Goal: Information Seeking & Learning: Learn about a topic

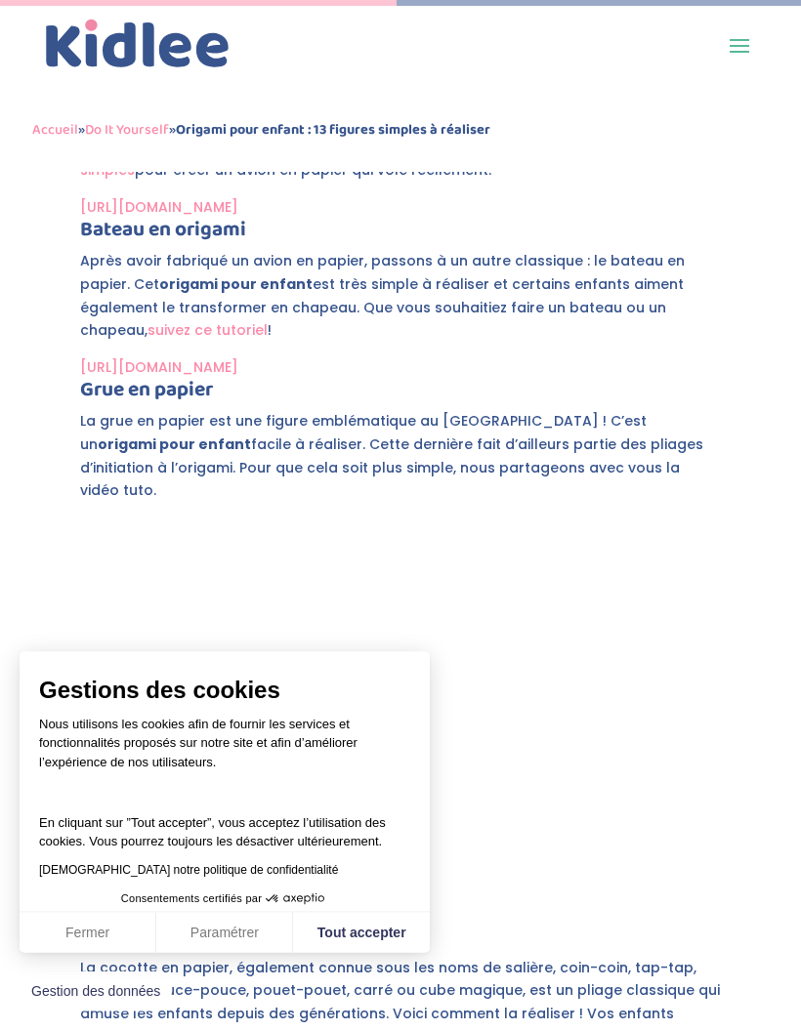
scroll to position [3239, 0]
click at [369, 954] on button "Tout accepter" at bounding box center [361, 933] width 137 height 41
checkbox input "true"
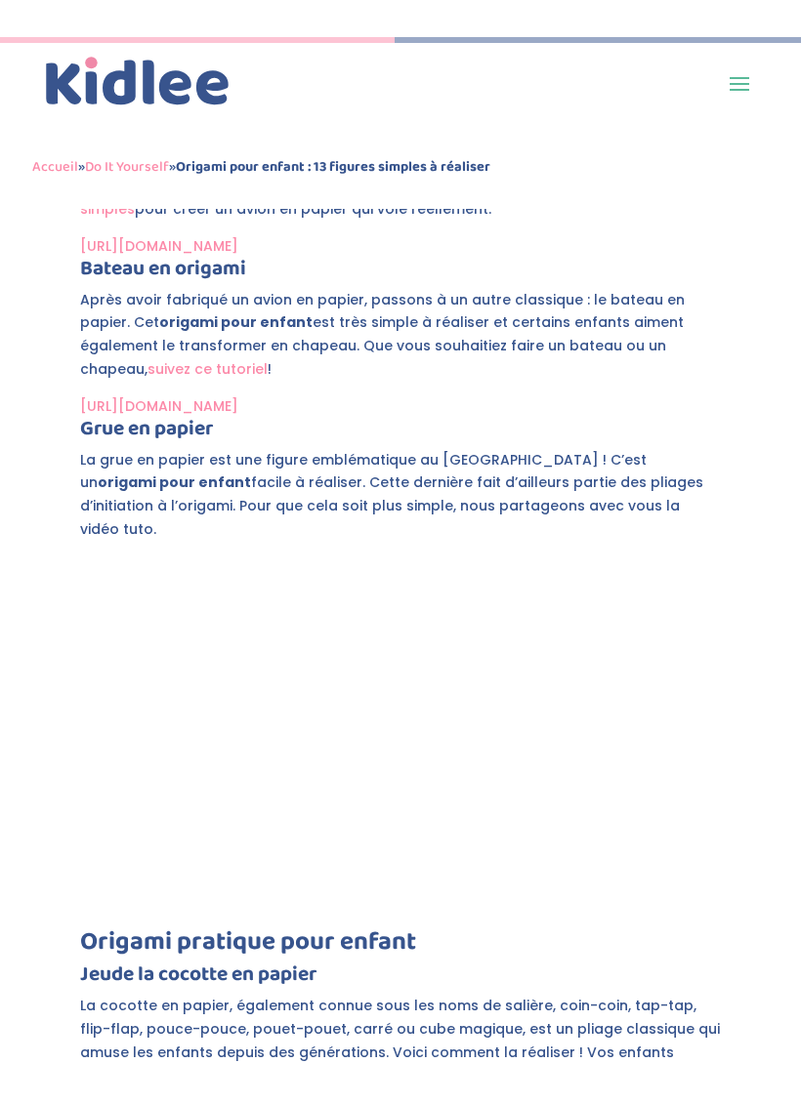
scroll to position [23, 0]
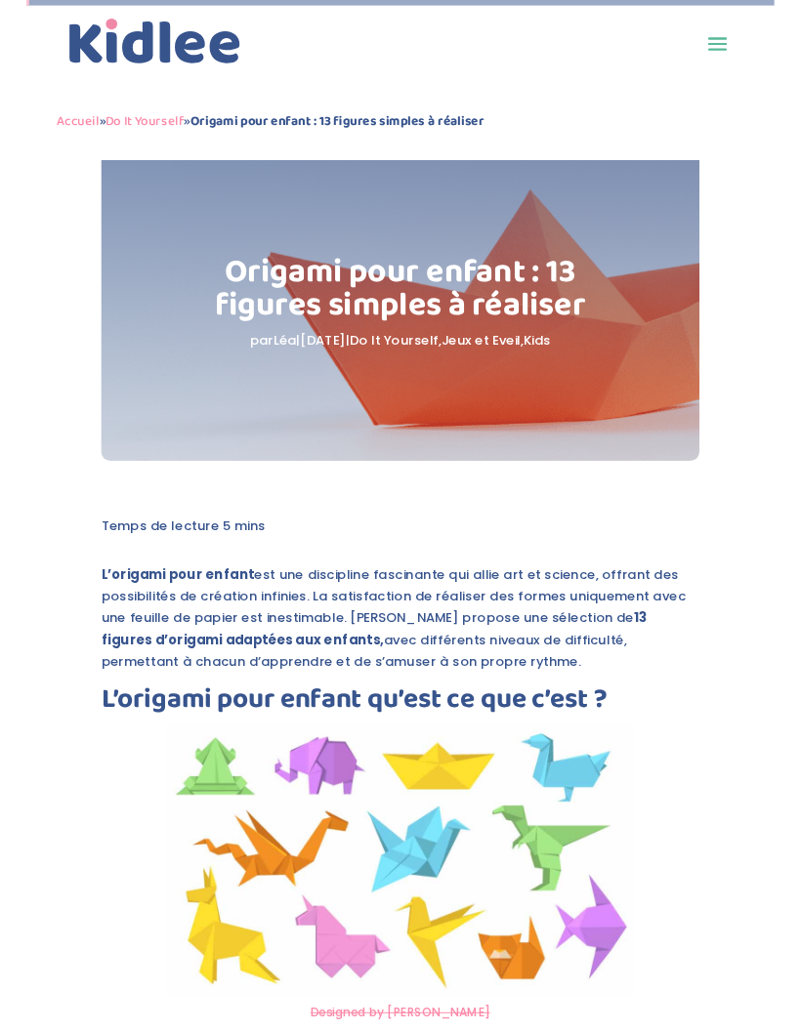
scroll to position [3225, 0]
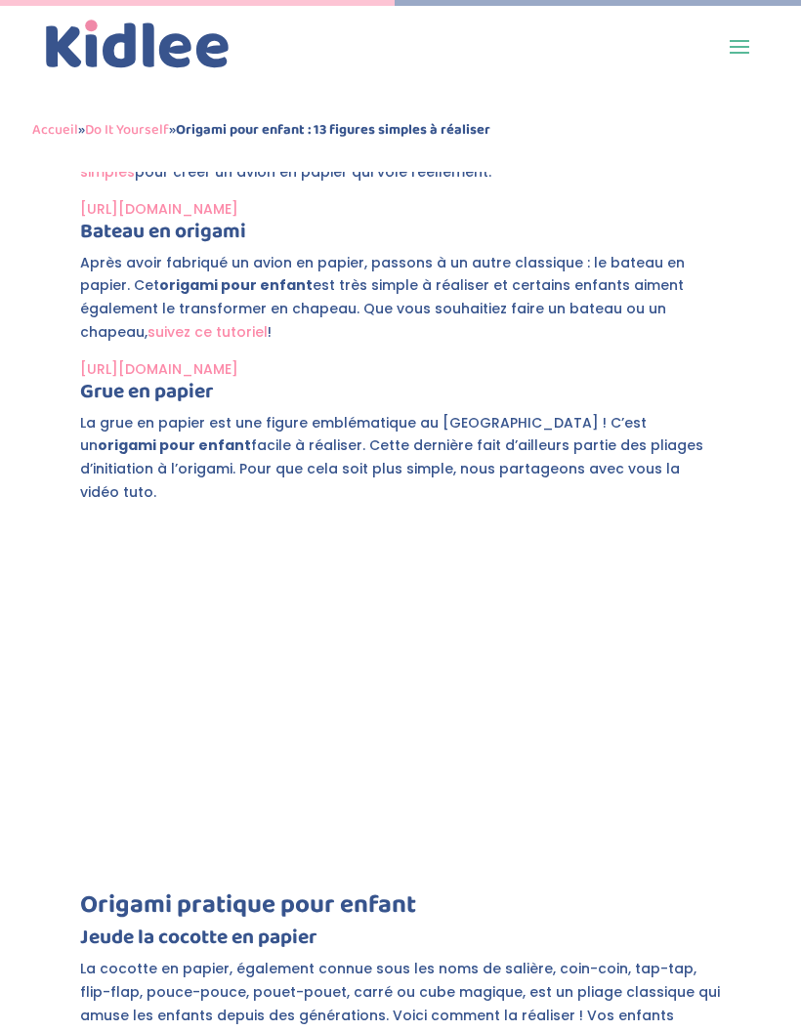
click at [376, 892] on h3 "Origami pratique pour enfant" at bounding box center [400, 909] width 640 height 35
click at [800, 562] on div "Origami pour enfant : 13 figures simples à réaliser par [PERSON_NAME] | [DATE] …" at bounding box center [400, 566] width 801 height 7220
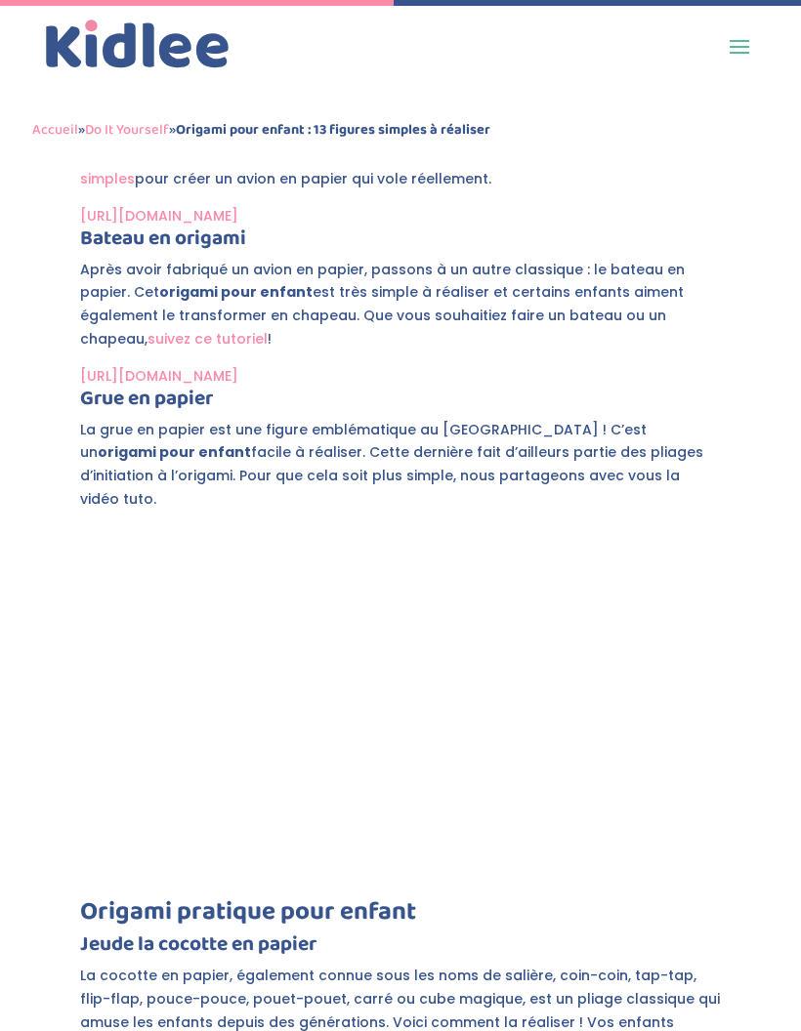
click at [798, 978] on div "Origami pour enfant : 13 figures simples à réaliser par [PERSON_NAME] | [DATE] …" at bounding box center [400, 573] width 801 height 7220
click at [775, 1030] on div "Origami pour enfant : 13 figures simples à réaliser par [PERSON_NAME] | [DATE] …" at bounding box center [400, 573] width 801 height 7220
click at [800, 341] on div "Origami pour enfant : 13 figures simples à réaliser par [PERSON_NAME] | [DATE] …" at bounding box center [400, 573] width 801 height 7220
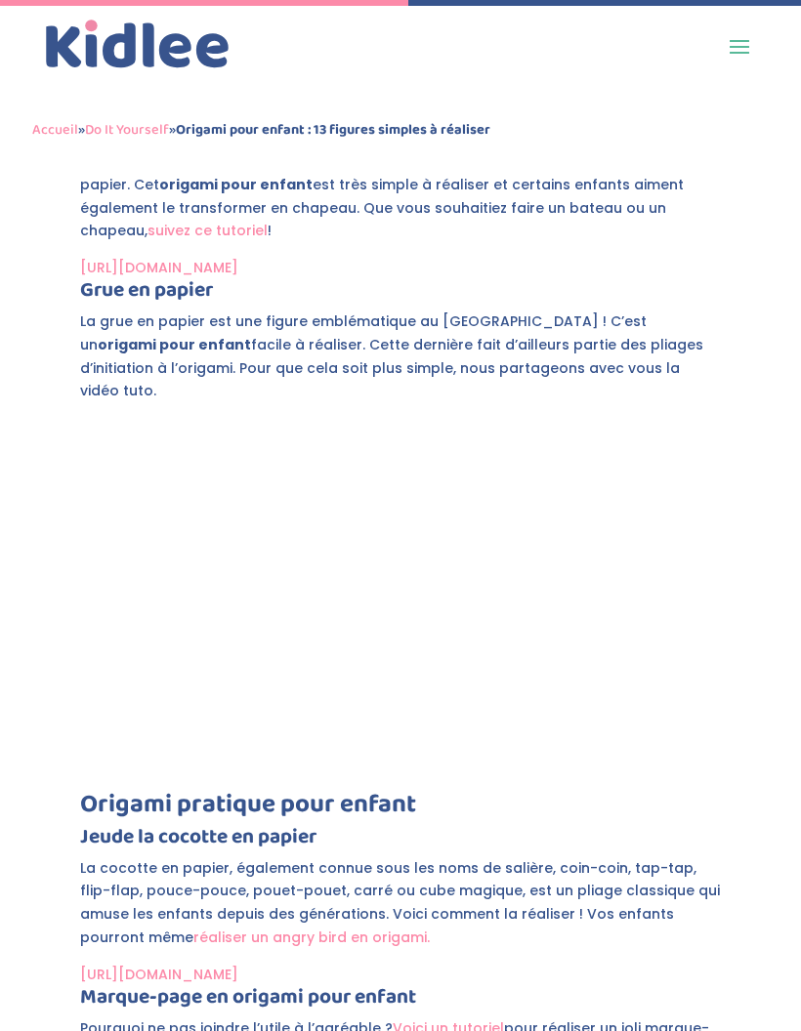
click at [122, 792] on h3 "Origami pratique pour enfant" at bounding box center [400, 809] width 640 height 35
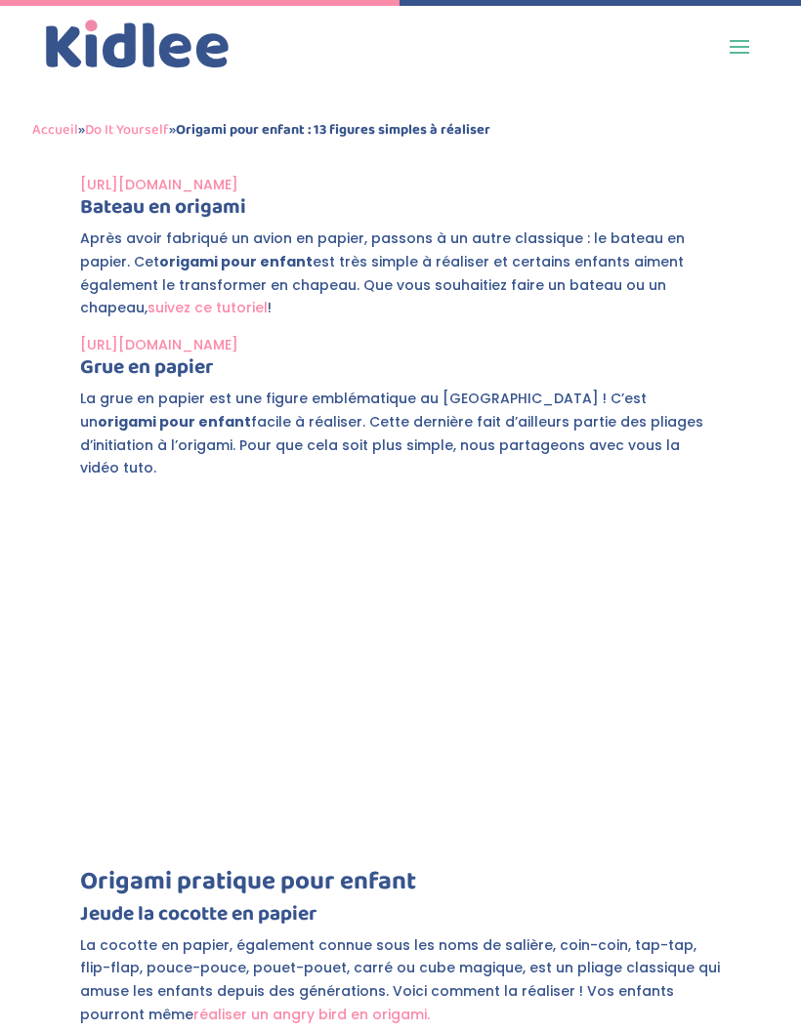
click at [127, 869] on h3 "Origami pratique pour enfant" at bounding box center [400, 886] width 640 height 35
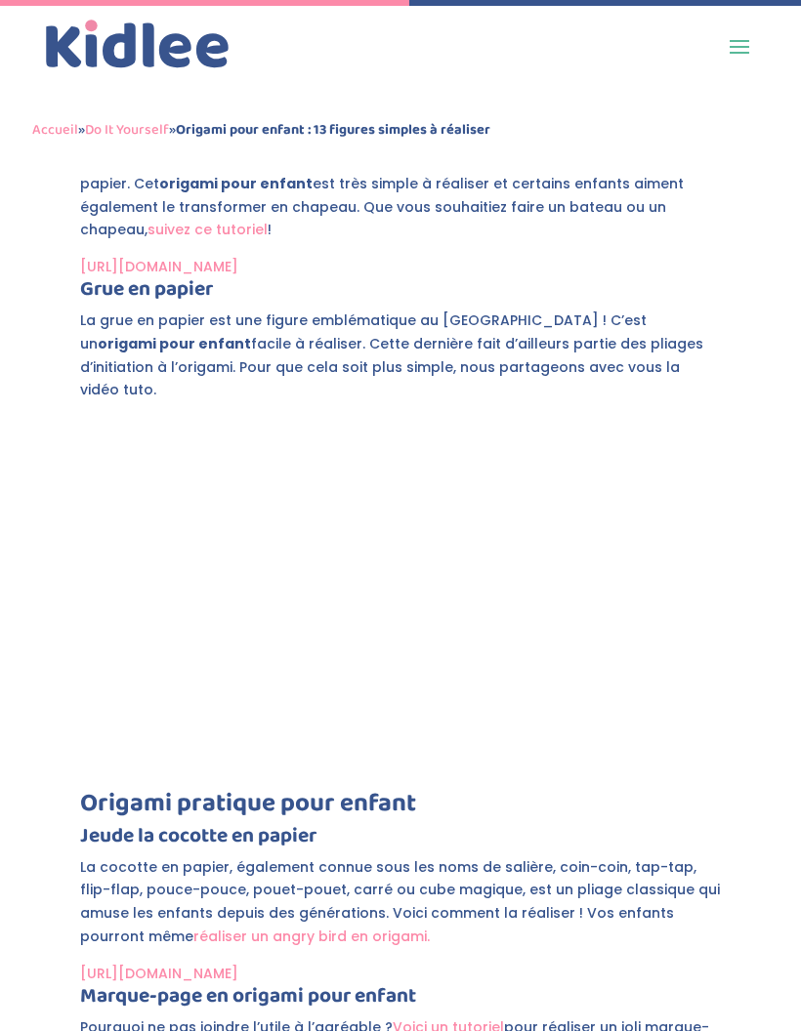
click at [0, 427] on div "Origami pour enfant : 13 figures simples à réaliser par [PERSON_NAME] | [DATE] …" at bounding box center [400, 464] width 801 height 7220
